Goal: Information Seeking & Learning: Compare options

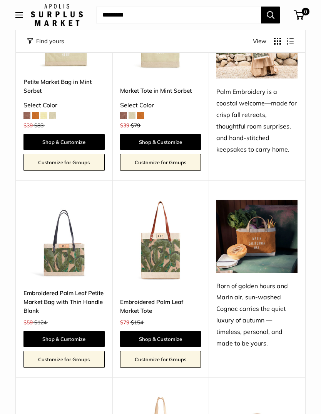
scroll to position [591, 0]
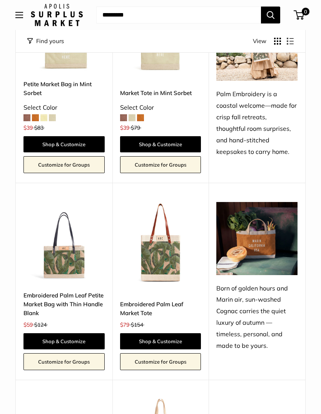
click at [150, 263] on img at bounding box center [160, 242] width 81 height 81
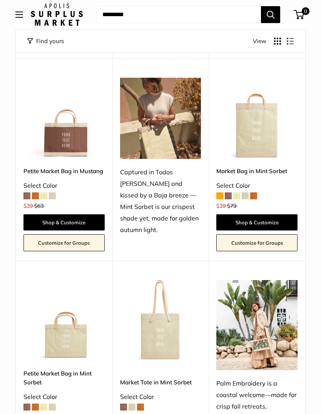
scroll to position [318, 0]
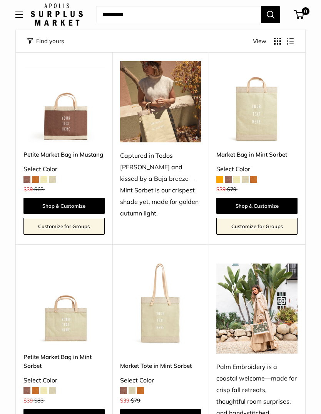
click at [246, 116] on img at bounding box center [256, 102] width 81 height 81
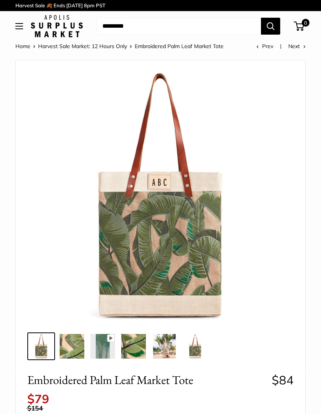
scroll to position [14, 0]
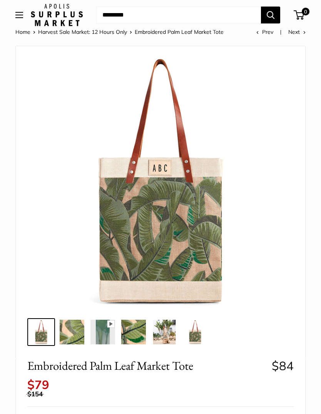
click at [72, 333] on img at bounding box center [72, 332] width 25 height 25
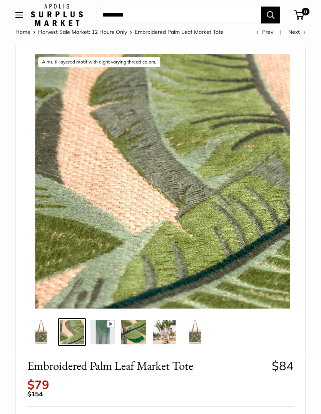
click at [136, 337] on img at bounding box center [133, 332] width 25 height 25
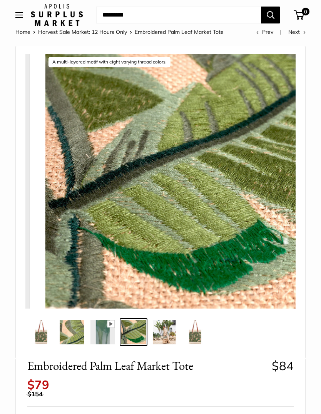
click at [165, 343] on img at bounding box center [164, 332] width 25 height 25
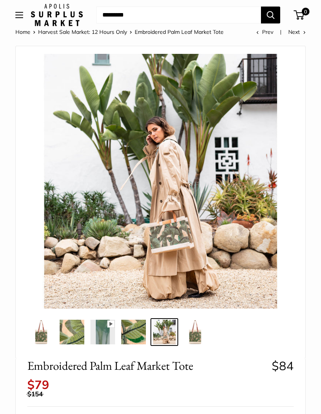
click at [190, 333] on img at bounding box center [195, 332] width 25 height 25
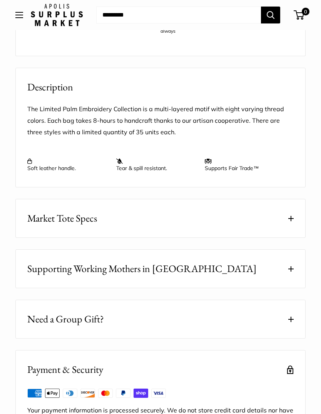
scroll to position [619, 0]
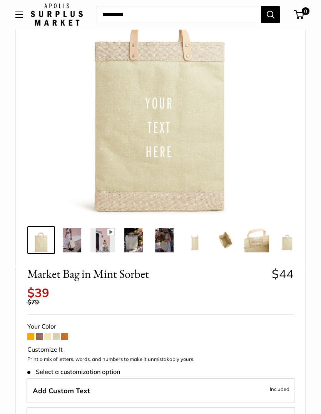
scroll to position [111, 0]
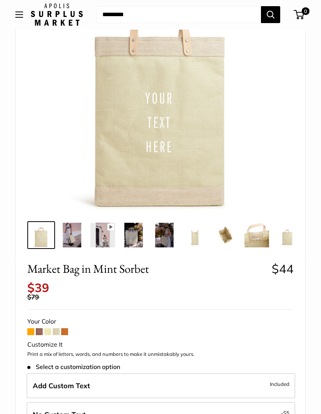
click at [32, 328] on span at bounding box center [30, 331] width 7 height 7
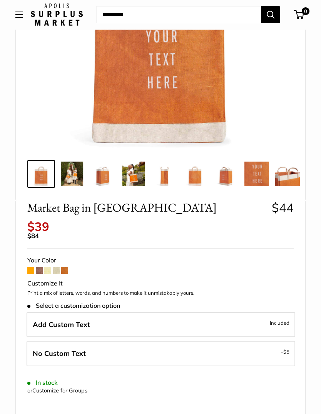
scroll to position [181, 0]
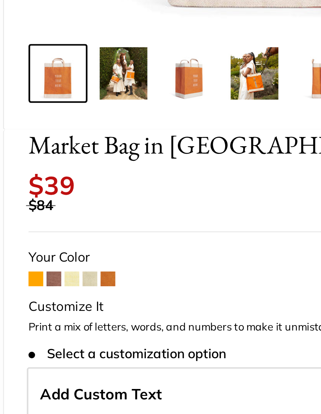
click at [36, 258] on span at bounding box center [39, 261] width 7 height 7
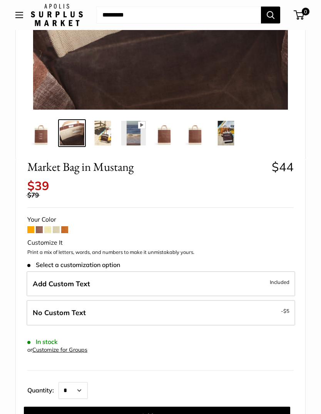
scroll to position [212, 0]
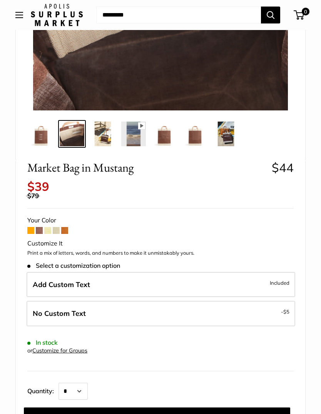
click at [47, 227] on span at bounding box center [47, 230] width 7 height 7
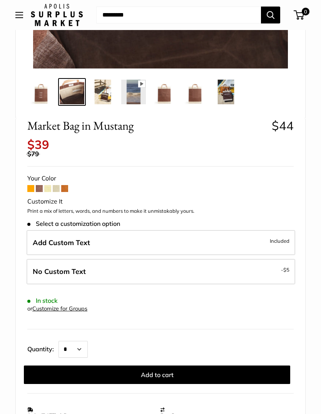
scroll to position [252, 0]
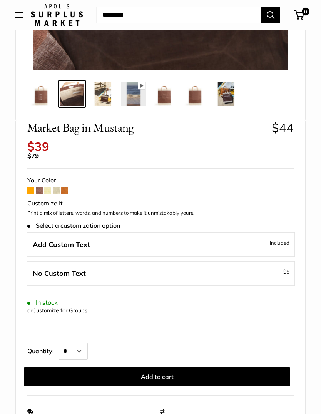
click at [39, 101] on img at bounding box center [41, 94] width 25 height 25
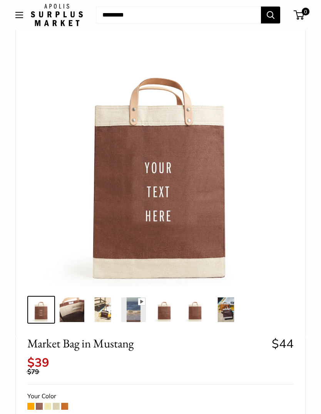
scroll to position [0, 0]
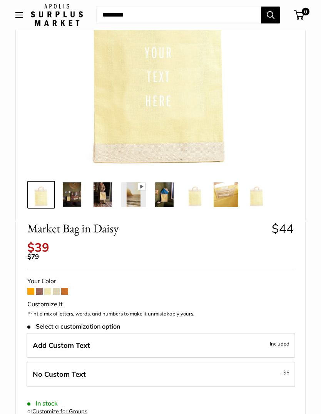
scroll to position [164, 0]
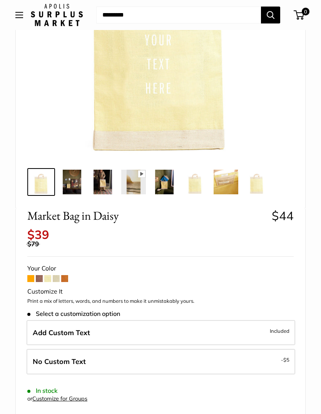
click at [53, 275] on span at bounding box center [56, 278] width 7 height 7
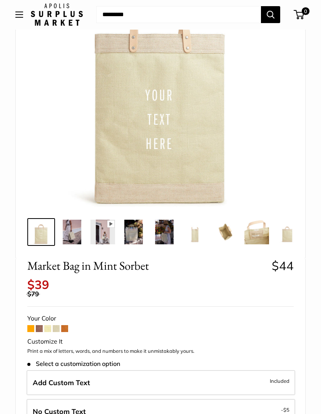
scroll to position [115, 0]
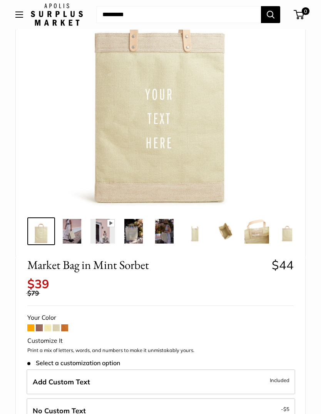
click at [59, 325] on span at bounding box center [56, 328] width 7 height 7
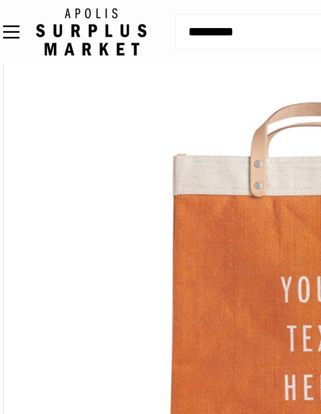
scroll to position [64, 0]
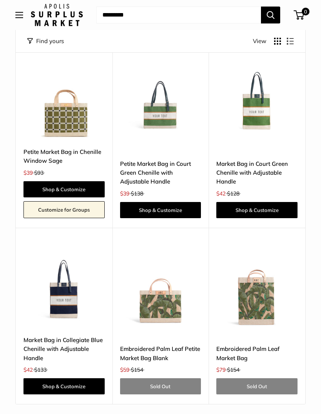
scroll to position [1932, 0]
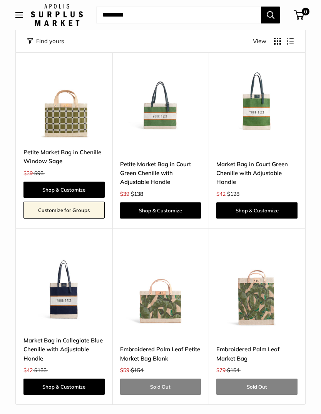
click at [65, 279] on img at bounding box center [63, 287] width 81 height 81
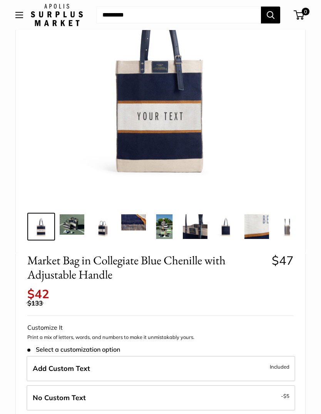
scroll to position [119, 0]
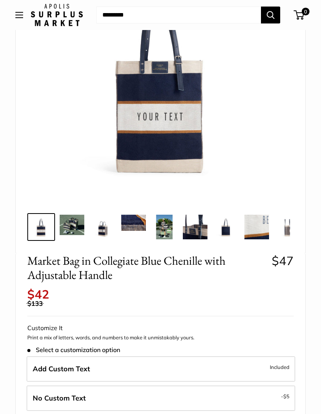
click at [67, 226] on img at bounding box center [72, 225] width 25 height 20
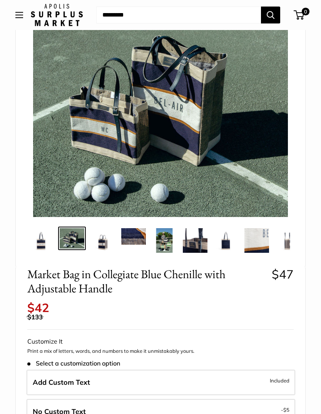
scroll to position [61, 0]
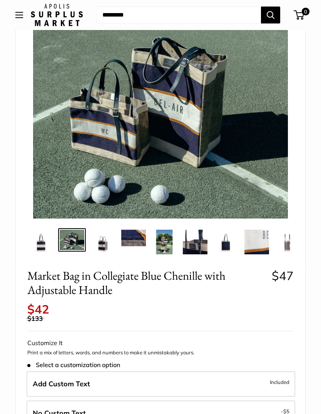
click at [100, 245] on img at bounding box center [102, 242] width 25 height 25
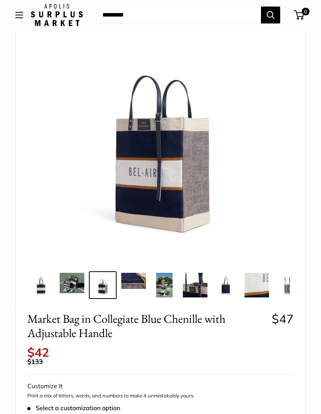
click at [139, 285] on img at bounding box center [133, 281] width 25 height 17
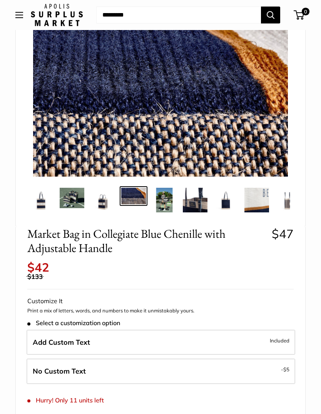
click at [165, 203] on img at bounding box center [164, 200] width 25 height 25
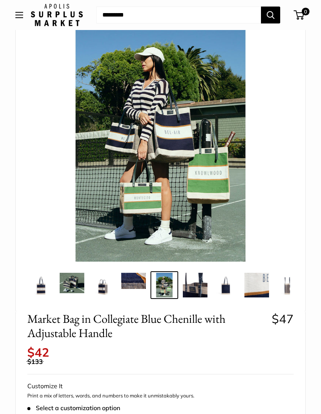
click at [192, 294] on img at bounding box center [195, 285] width 25 height 25
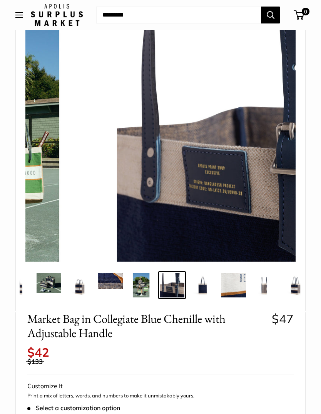
scroll to position [0, 28]
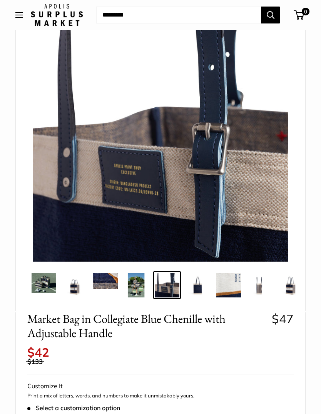
click at [202, 294] on img at bounding box center [197, 285] width 25 height 25
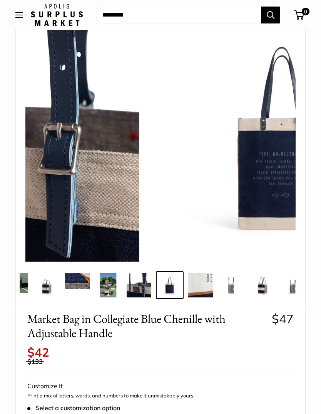
scroll to position [0, 59]
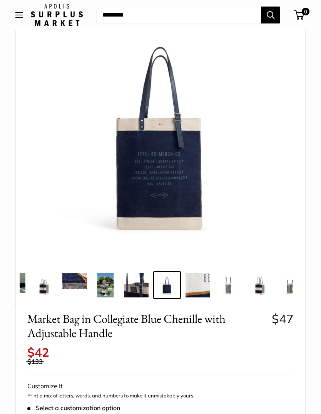
click at [223, 290] on img at bounding box center [228, 285] width 25 height 25
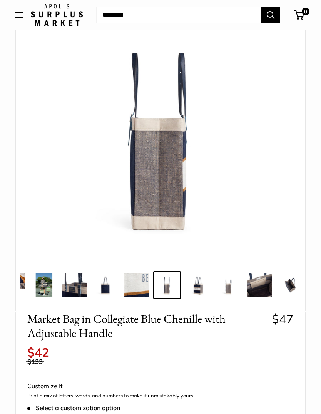
click at [199, 293] on img at bounding box center [197, 285] width 25 height 25
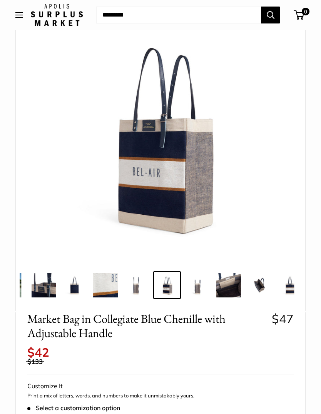
click at [218, 279] on img at bounding box center [228, 285] width 25 height 25
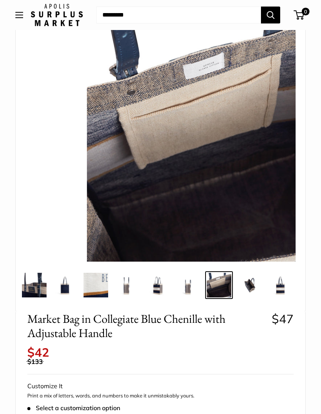
scroll to position [0, 162]
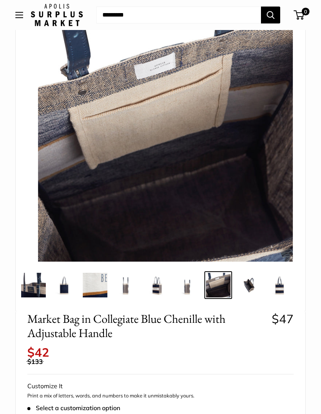
click at [243, 286] on img at bounding box center [248, 285] width 25 height 25
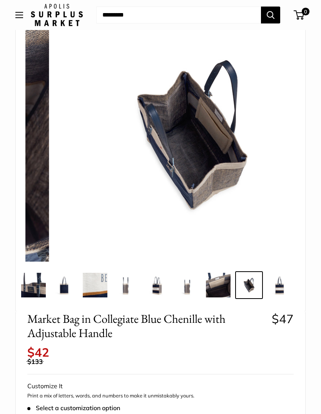
click at [271, 285] on img at bounding box center [279, 285] width 25 height 25
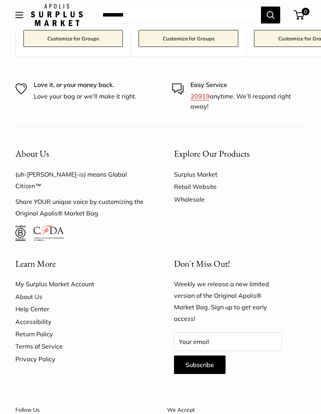
scroll to position [1547, 0]
